Goal: Find specific page/section: Find specific page/section

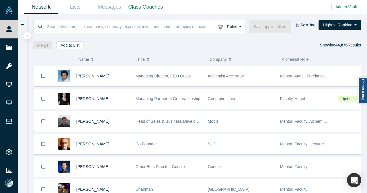
click at [168, 25] on input at bounding box center [129, 26] width 167 height 13
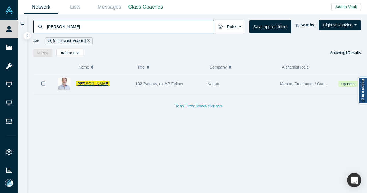
type input "[PERSON_NAME]"
click at [116, 87] on div "[PERSON_NAME]" at bounding box center [102, 84] width 53 height 20
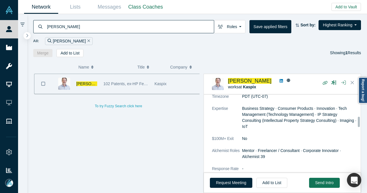
scroll to position [172, 0]
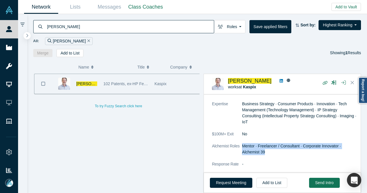
drag, startPoint x: 241, startPoint y: 145, endPoint x: 268, endPoint y: 146, distance: 26.9
click at [268, 146] on dl "Summary *HP Fellow, first HP Fellow promoted in HP's $20-billion annual global …" at bounding box center [284, 94] width 145 height 158
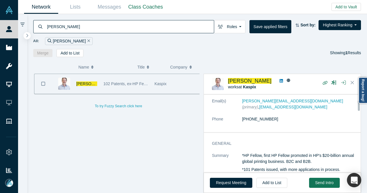
scroll to position [0, 0]
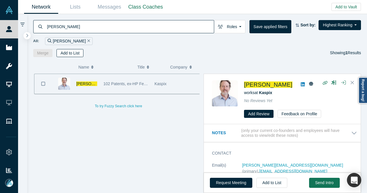
click at [86, 41] on button "Remove Filter" at bounding box center [88, 41] width 4 height 7
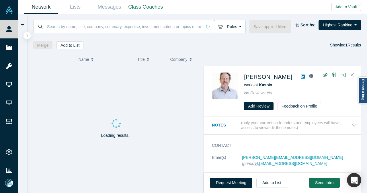
click at [223, 27] on icon "button" at bounding box center [220, 27] width 5 height 4
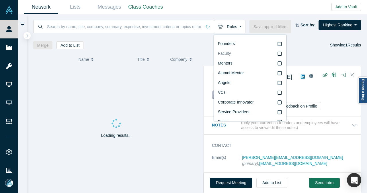
click at [236, 56] on label "Faculty" at bounding box center [250, 54] width 64 height 10
click at [0, 0] on input "Faculty" at bounding box center [0, 0] width 0 height 0
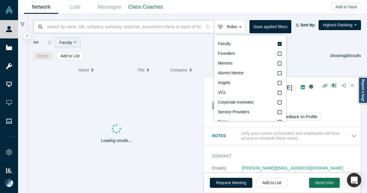
click at [175, 26] on input at bounding box center [123, 26] width 155 height 13
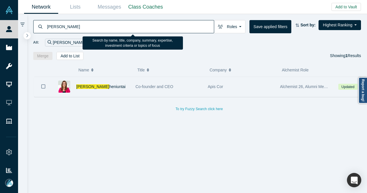
click at [128, 86] on div "[PERSON_NAME]" at bounding box center [102, 87] width 53 height 20
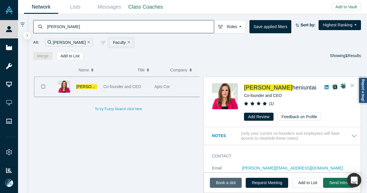
click at [220, 180] on link "Book a slot" at bounding box center [226, 183] width 32 height 10
click at [93, 23] on input "[PERSON_NAME]" at bounding box center [129, 26] width 167 height 13
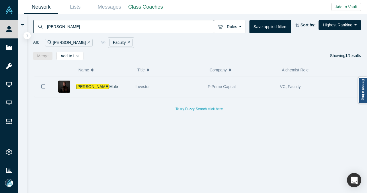
click at [111, 88] on div "[PERSON_NAME]" at bounding box center [102, 87] width 53 height 20
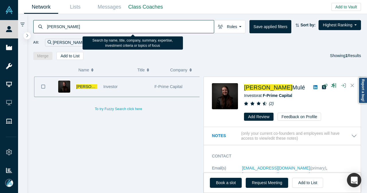
drag, startPoint x: 54, startPoint y: 27, endPoint x: 42, endPoint y: 29, distance: 12.4
click at [42, 29] on div "[PERSON_NAME]" at bounding box center [123, 26] width 181 height 13
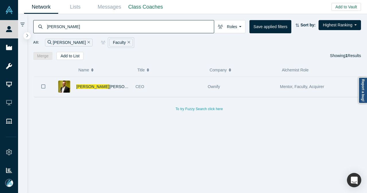
click at [124, 87] on div "[PERSON_NAME]" at bounding box center [102, 87] width 53 height 20
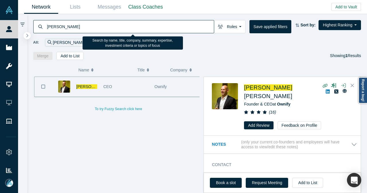
drag, startPoint x: 66, startPoint y: 25, endPoint x: 47, endPoint y: 29, distance: 18.6
click at [47, 29] on input "[PERSON_NAME]" at bounding box center [129, 26] width 167 height 13
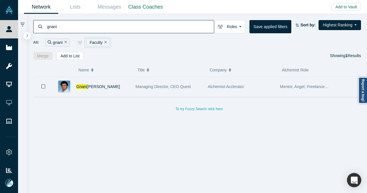
click at [126, 90] on div "[PERSON_NAME]" at bounding box center [102, 87] width 53 height 20
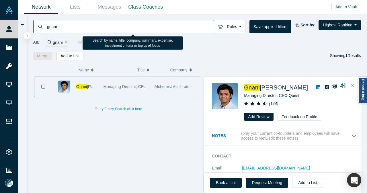
drag, startPoint x: 61, startPoint y: 23, endPoint x: 44, endPoint y: 27, distance: 18.1
click at [44, 27] on div "gnani" at bounding box center [123, 26] width 181 height 13
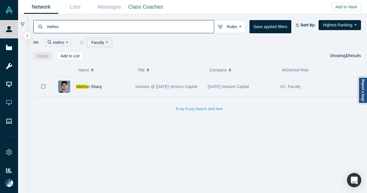
click at [119, 84] on div "Mehro n Sharq" at bounding box center [102, 87] width 53 height 20
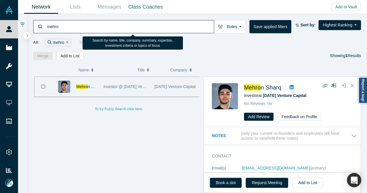
drag, startPoint x: 64, startPoint y: 28, endPoint x: 45, endPoint y: 32, distance: 19.2
click at [45, 32] on div "mehro" at bounding box center [123, 26] width 181 height 13
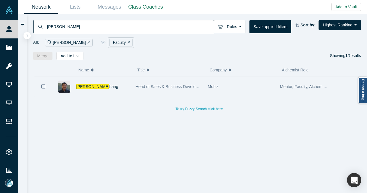
click at [116, 86] on div "[PERSON_NAME] hang" at bounding box center [102, 87] width 53 height 20
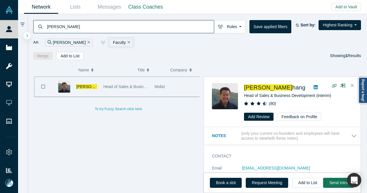
drag, startPoint x: 67, startPoint y: 27, endPoint x: 40, endPoint y: 28, distance: 27.5
click at [40, 28] on div "[PERSON_NAME]" at bounding box center [123, 26] width 181 height 13
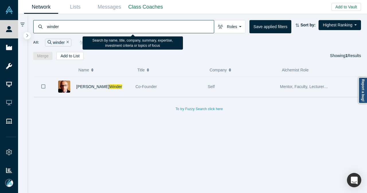
click at [131, 86] on div "[PERSON_NAME]" at bounding box center [92, 87] width 80 height 20
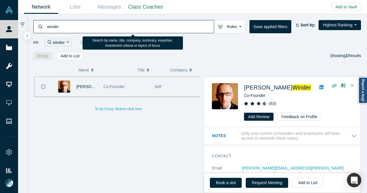
drag, startPoint x: 72, startPoint y: 31, endPoint x: 48, endPoint y: 30, distance: 23.8
click at [48, 30] on input "winder" at bounding box center [129, 26] width 167 height 13
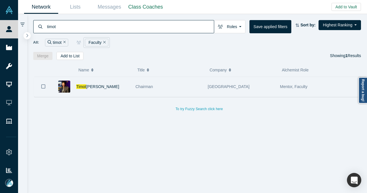
click at [105, 87] on div "Timot [PERSON_NAME]" at bounding box center [102, 87] width 53 height 20
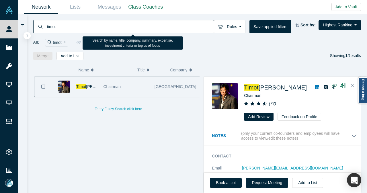
drag, startPoint x: 64, startPoint y: 31, endPoint x: 38, endPoint y: 32, distance: 26.1
click at [38, 32] on div "timot" at bounding box center [123, 26] width 181 height 13
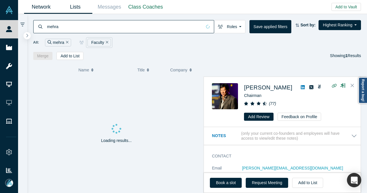
type input "mehra"
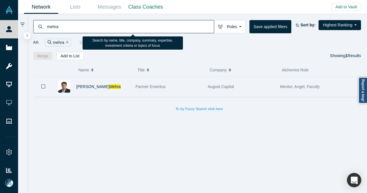
click at [115, 90] on div "[PERSON_NAME]" at bounding box center [102, 87] width 53 height 20
